Goal: Task Accomplishment & Management: Manage account settings

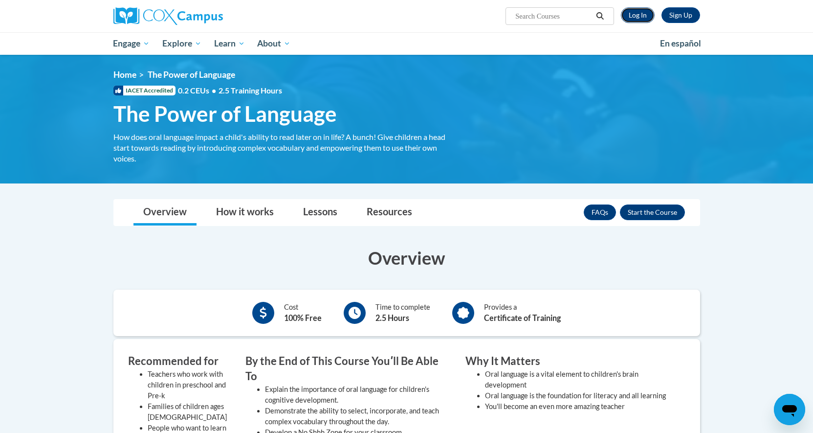
click at [632, 15] on link "Log In" at bounding box center [638, 15] width 34 height 16
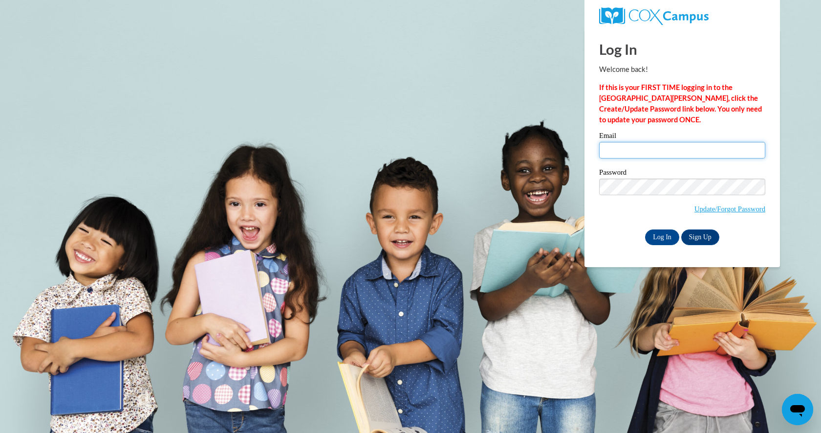
click at [655, 152] on input "Email" at bounding box center [682, 150] width 166 height 17
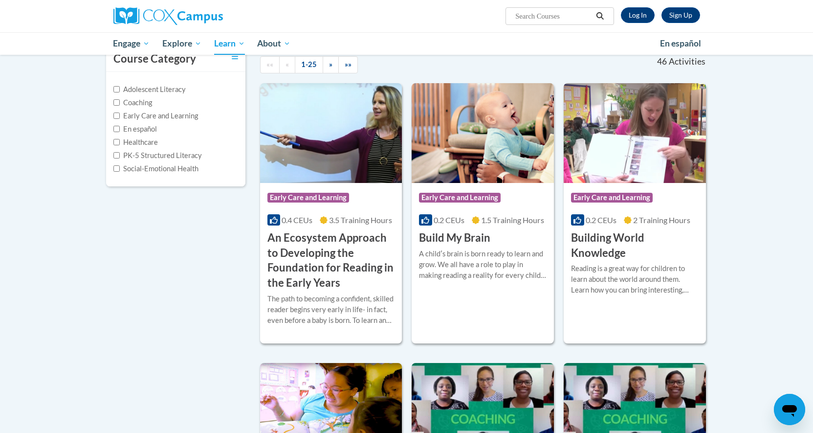
scroll to position [98, 0]
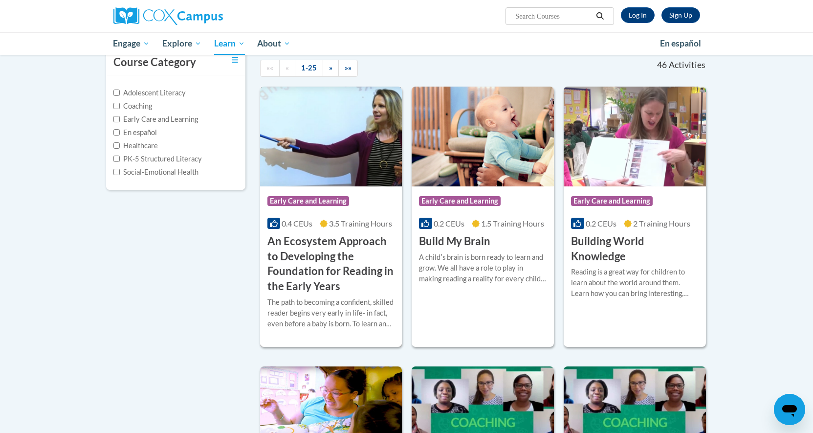
click at [307, 254] on h3 "An Ecosystem Approach to Developing the Foundation for Reading in the Early Yea…" at bounding box center [331, 264] width 128 height 60
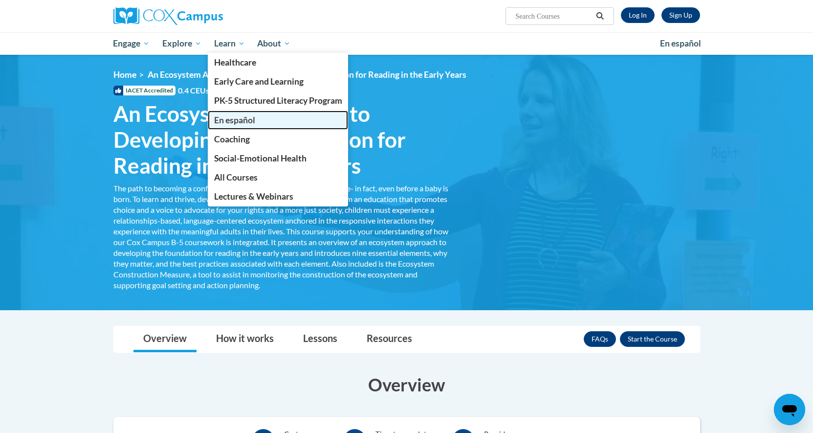
click at [247, 119] on span "En español" at bounding box center [234, 120] width 41 height 10
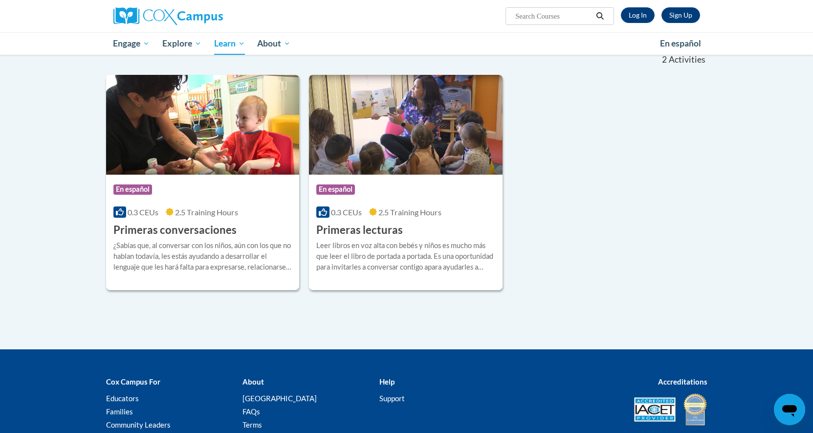
scroll to position [147, 0]
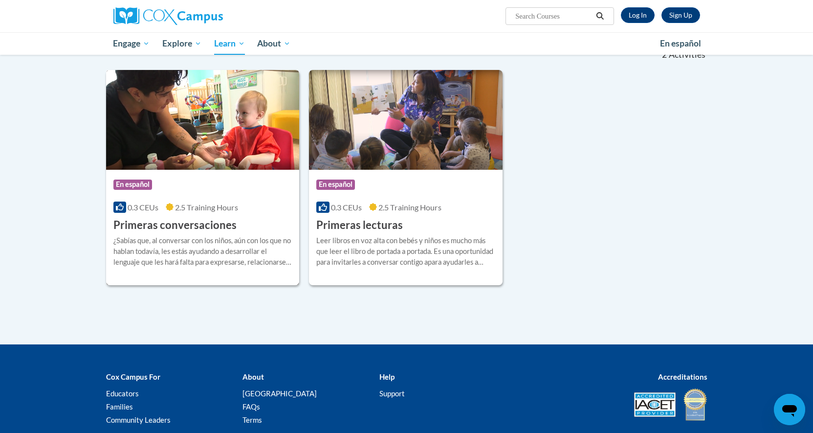
click at [139, 186] on span "En español" at bounding box center [132, 184] width 39 height 10
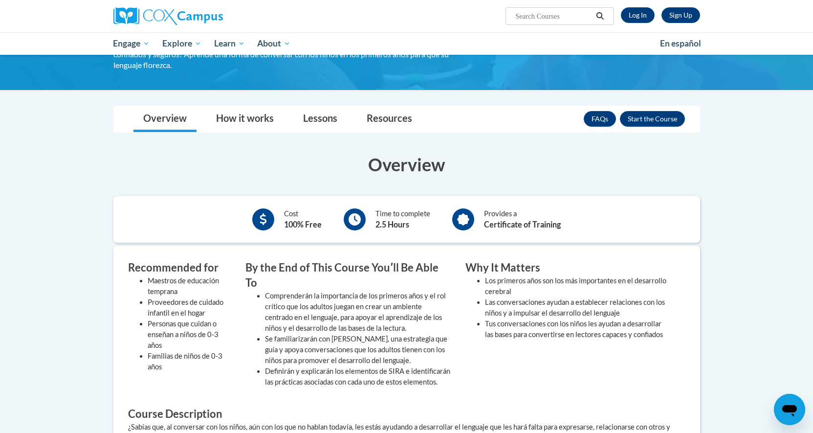
scroll to position [98, 0]
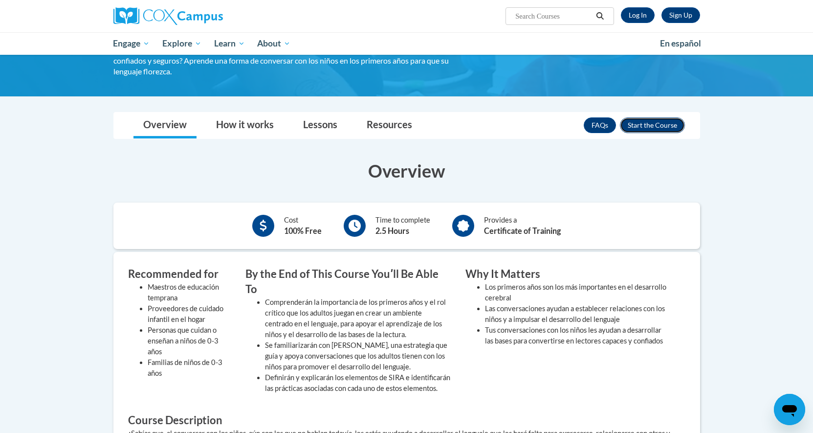
click at [646, 126] on button "Enroll" at bounding box center [652, 125] width 65 height 16
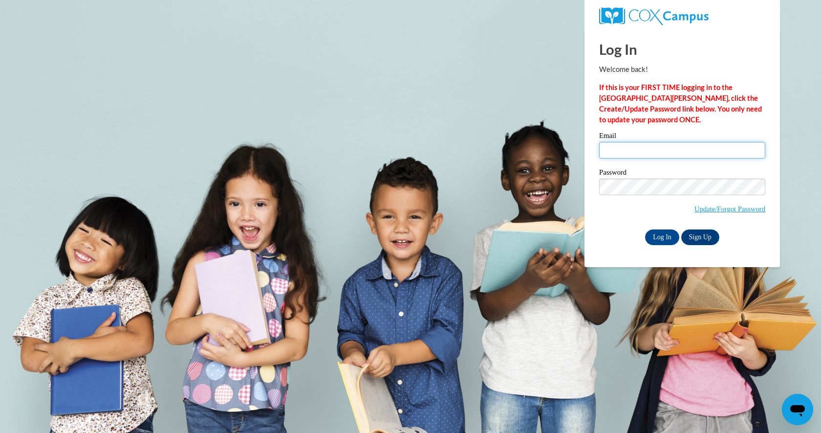
click at [630, 153] on input "Email" at bounding box center [682, 150] width 166 height 17
click at [713, 208] on link "Update/Forgot Password" at bounding box center [729, 209] width 71 height 8
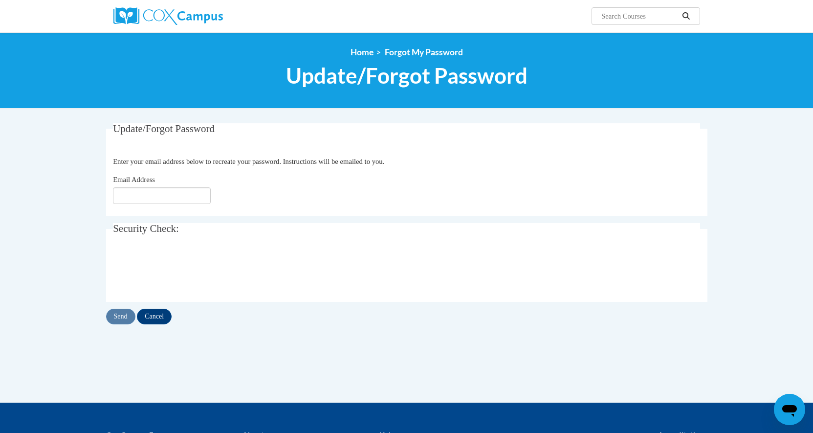
click at [790, 409] on icon "Open messaging window" at bounding box center [789, 411] width 15 height 12
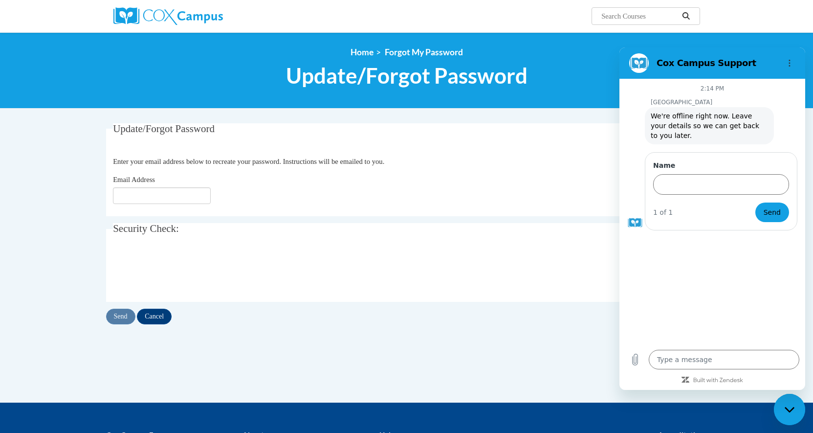
click at [567, 74] on h1 "Update/Forgot Password" at bounding box center [406, 76] width 601 height 26
click at [779, 412] on div "Close messaging window" at bounding box center [789, 408] width 29 height 29
type textarea "x"
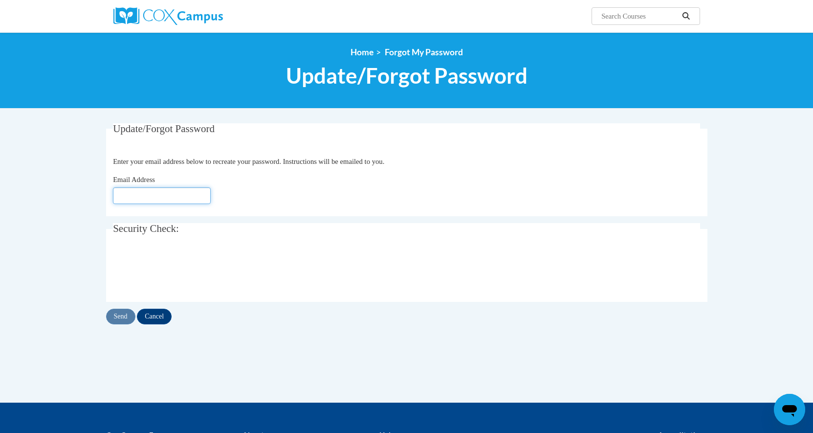
click at [184, 197] on input "Email Address" at bounding box center [162, 195] width 98 height 17
click at [269, 174] on div "Email Address" at bounding box center [406, 189] width 587 height 30
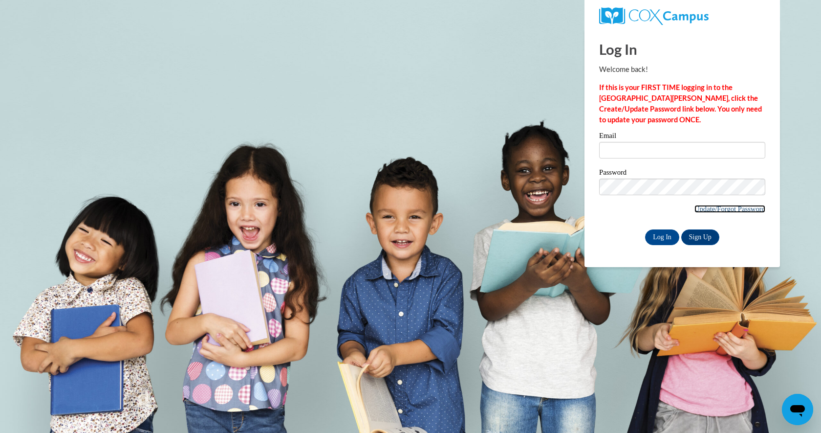
click at [712, 208] on link "Update/Forgot Password" at bounding box center [729, 209] width 71 height 8
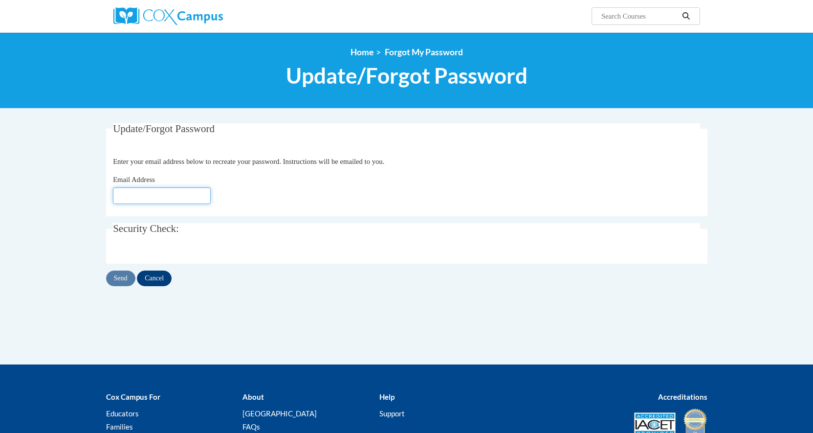
click at [159, 200] on input "Email Address" at bounding box center [162, 195] width 98 height 17
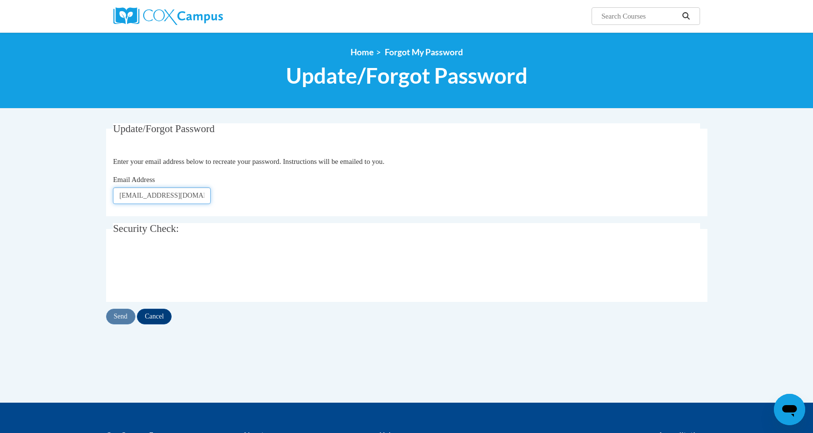
type input "matthewjunebs@gmail.com"
click button "Refresh captcha" at bounding box center [0, 0] width 0 height 0
click at [119, 318] on input "Send" at bounding box center [120, 316] width 29 height 16
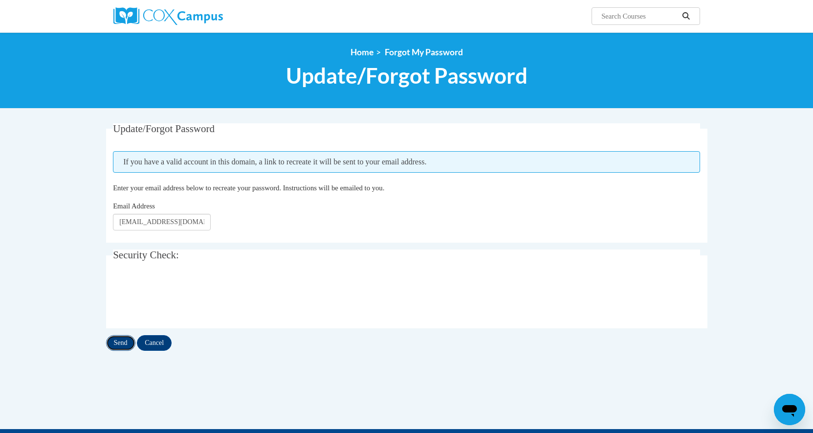
click at [120, 346] on input "Send" at bounding box center [120, 343] width 29 height 16
click at [125, 343] on input "Send" at bounding box center [120, 343] width 29 height 16
click at [118, 344] on input "Send" at bounding box center [120, 343] width 29 height 16
click at [360, 52] on link "Home" at bounding box center [361, 52] width 23 height 10
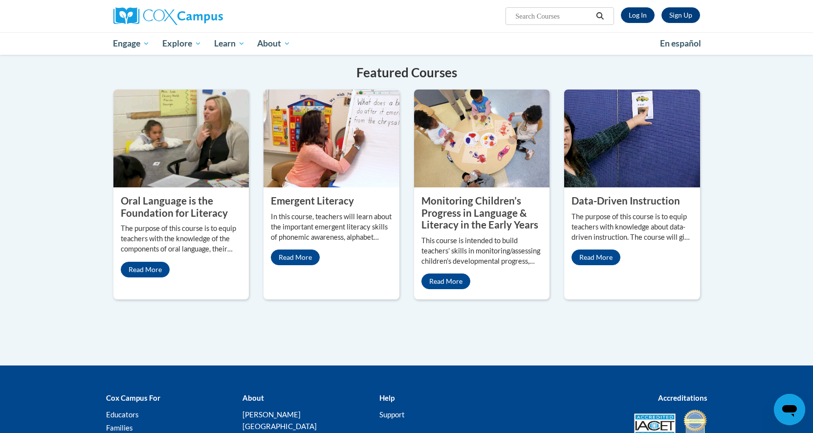
scroll to position [342, 0]
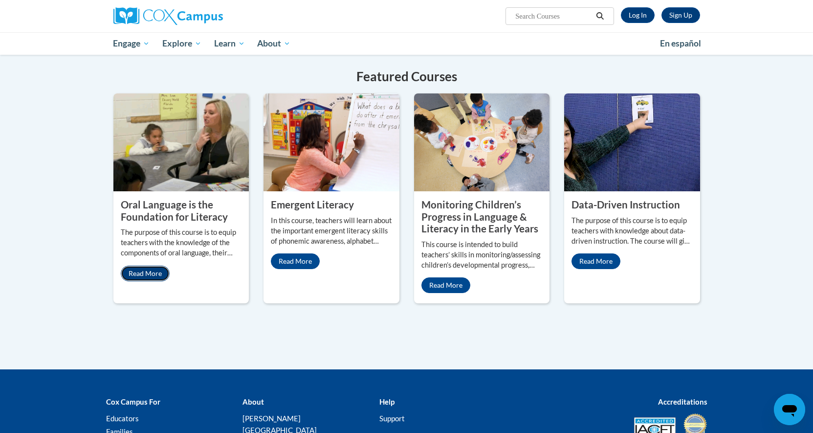
click at [137, 277] on link "Read More" at bounding box center [145, 273] width 49 height 16
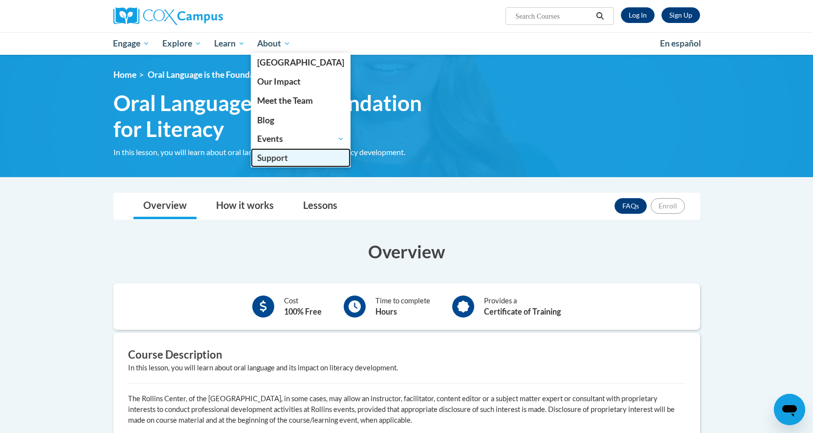
click at [302, 157] on link "Support" at bounding box center [301, 157] width 100 height 19
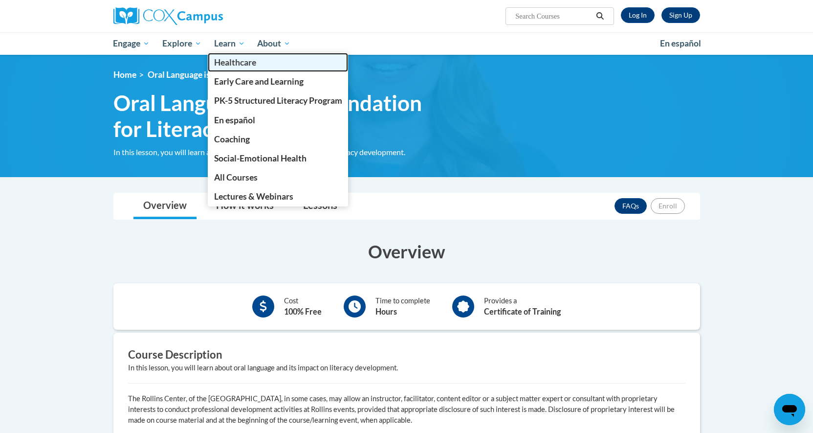
click at [226, 61] on span "Healthcare" at bounding box center [235, 62] width 42 height 10
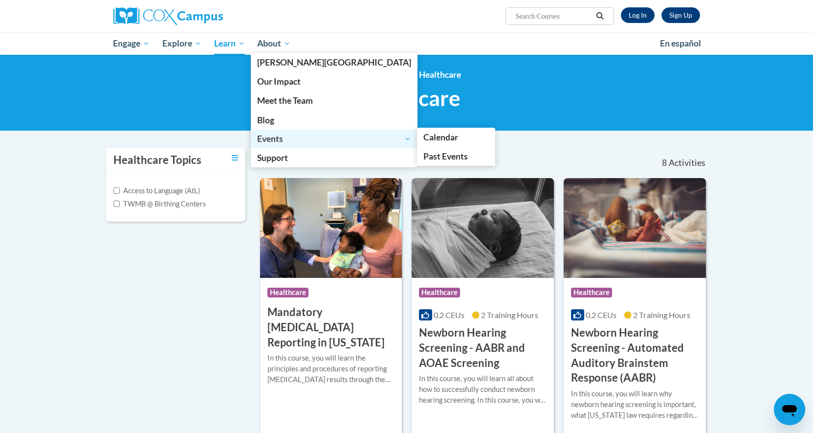
click at [258, 137] on span "Events" at bounding box center [334, 139] width 154 height 12
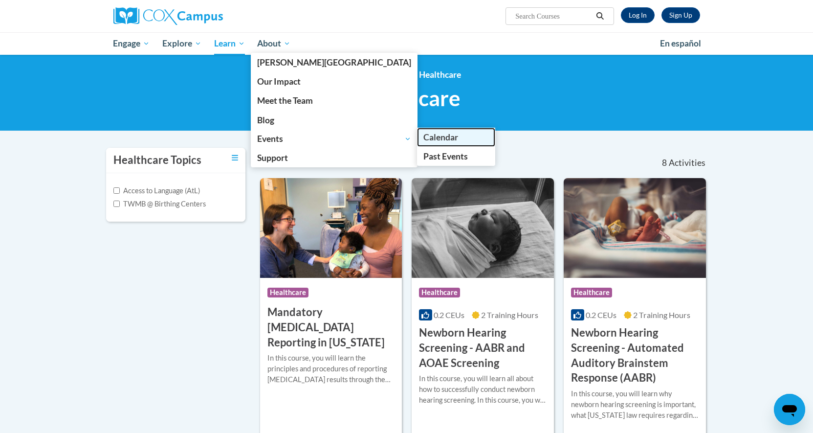
click at [423, 136] on span "Calendar" at bounding box center [440, 137] width 35 height 10
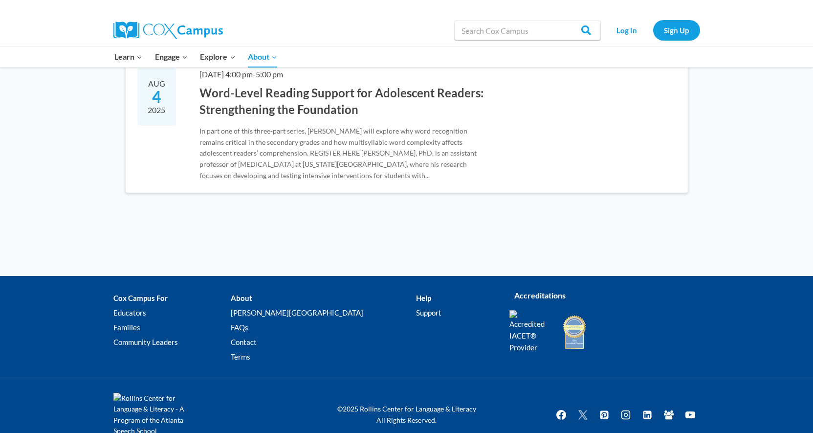
scroll to position [487, 0]
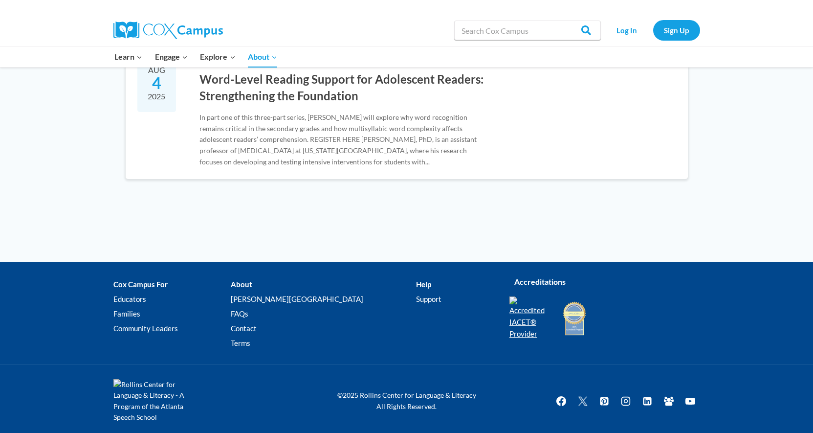
click at [521, 310] on img at bounding box center [530, 317] width 42 height 43
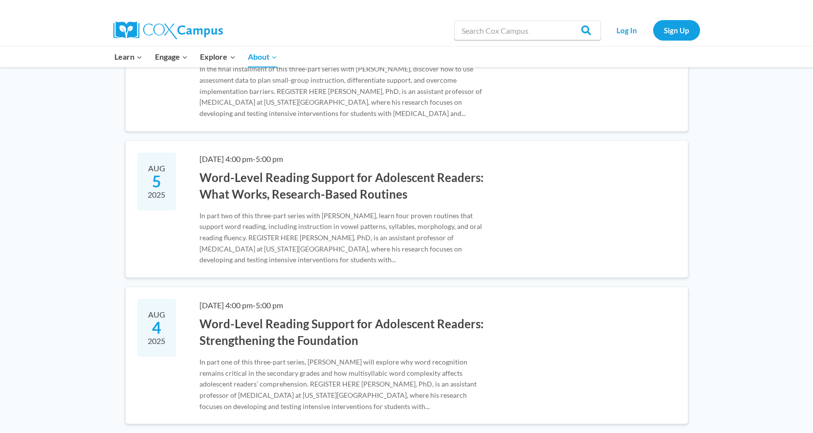
scroll to position [0, 0]
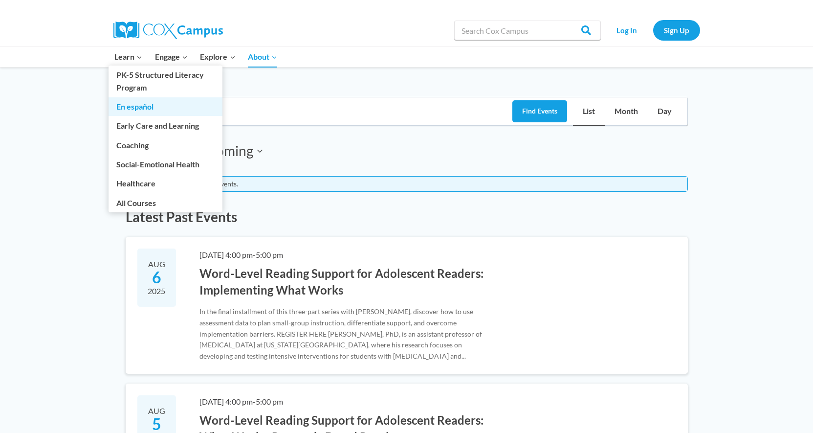
click at [122, 106] on link "En español" at bounding box center [165, 106] width 114 height 19
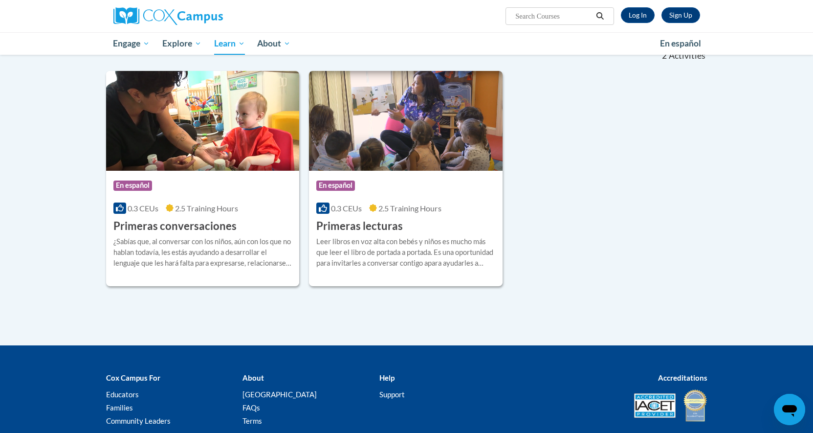
scroll to position [147, 0]
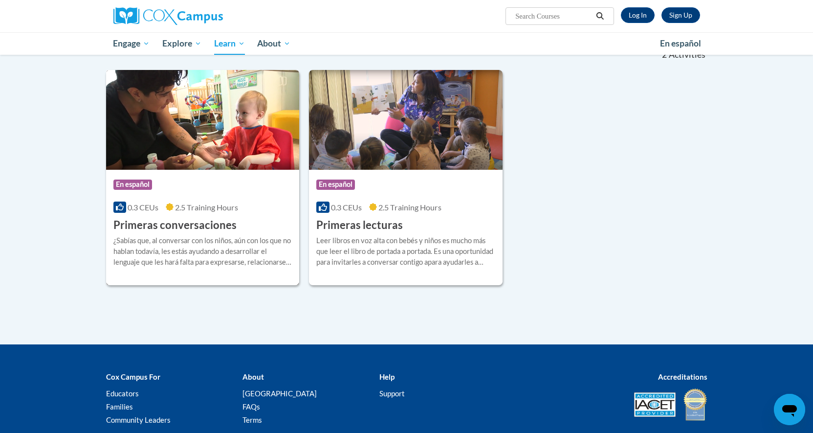
click at [137, 187] on span "En español" at bounding box center [132, 184] width 39 height 10
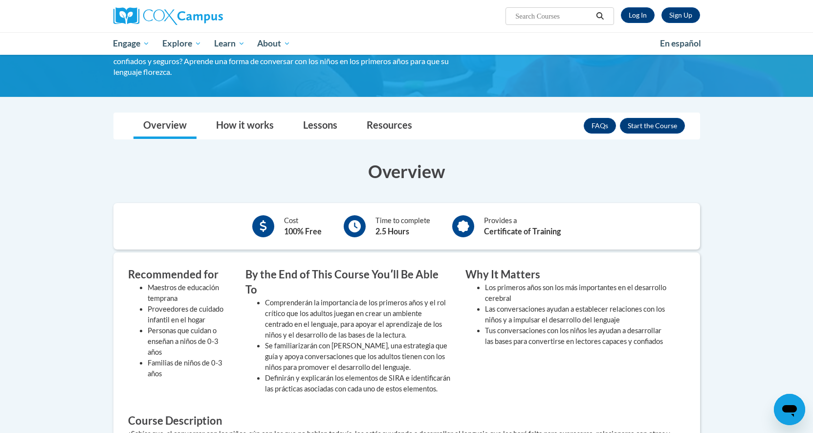
scroll to position [98, 0]
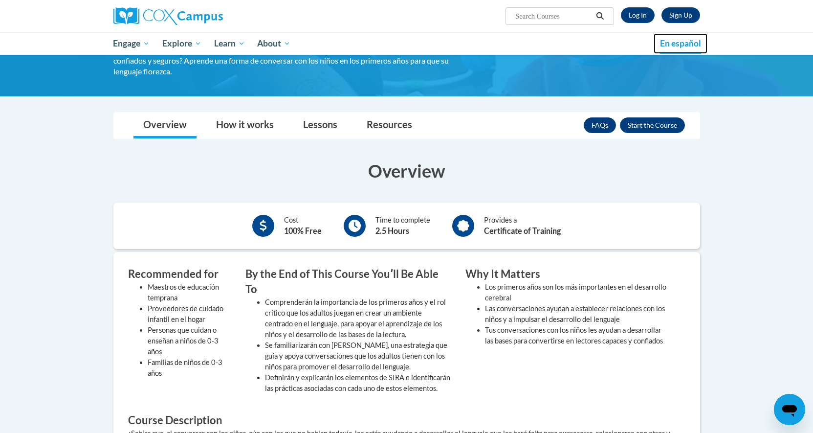
click at [670, 43] on span "En español" at bounding box center [680, 43] width 41 height 10
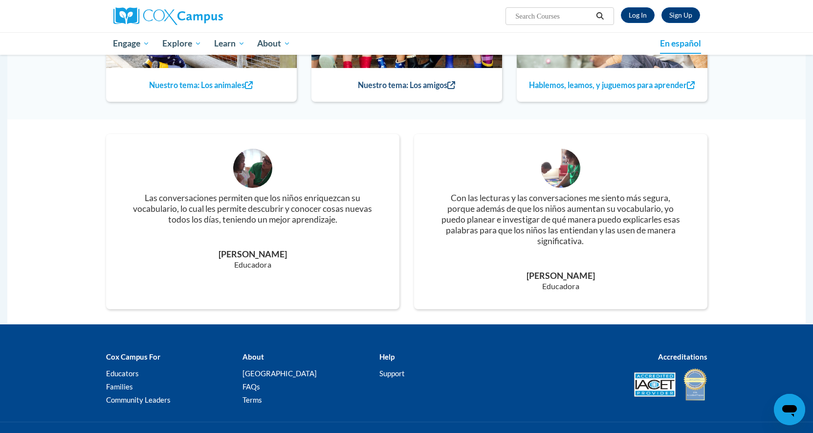
scroll to position [1222, 0]
